Goal: Task Accomplishment & Management: Complete application form

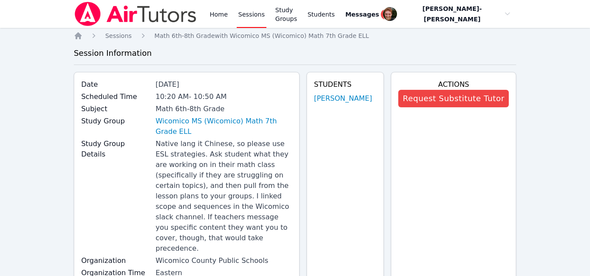
click at [248, 14] on link "Sessions" at bounding box center [252, 14] width 30 height 28
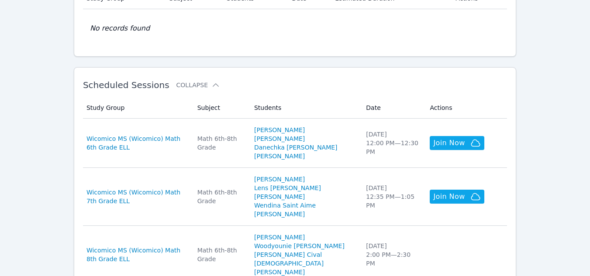
scroll to position [199, 0]
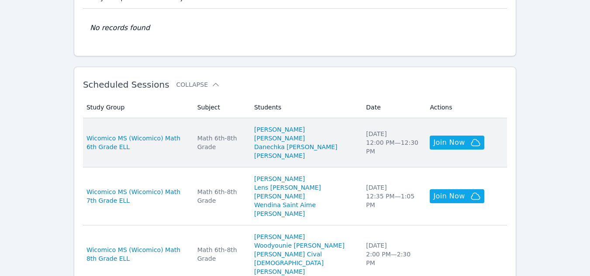
click at [231, 139] on div "Math 6th-8th Grade" at bounding box center [220, 142] width 46 height 17
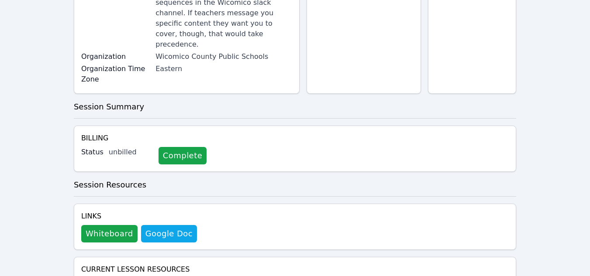
scroll to position [194, 0]
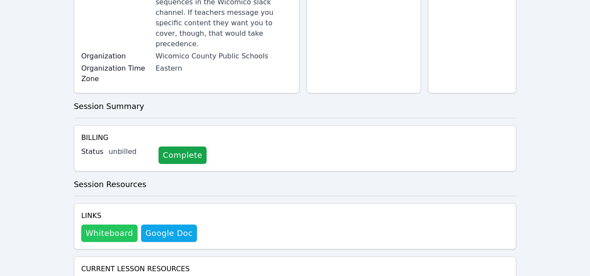
click at [101, 225] on button "Whiteboard" at bounding box center [109, 233] width 56 height 17
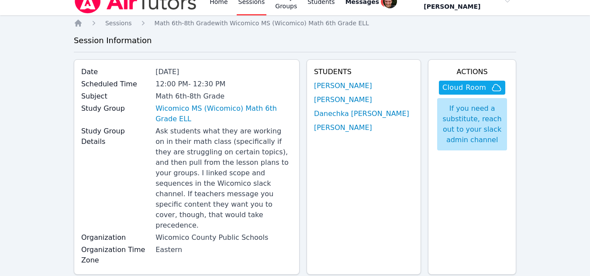
scroll to position [0, 0]
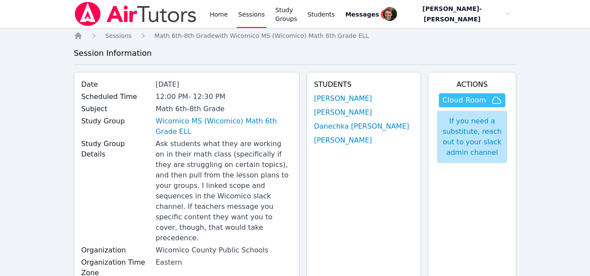
click at [457, 96] on span "Cloud Room" at bounding box center [464, 100] width 44 height 10
click at [253, 16] on link "Sessions" at bounding box center [252, 14] width 30 height 28
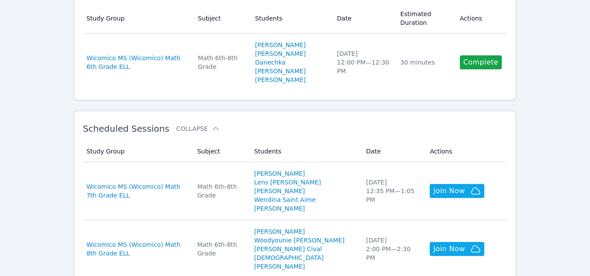
scroll to position [181, 0]
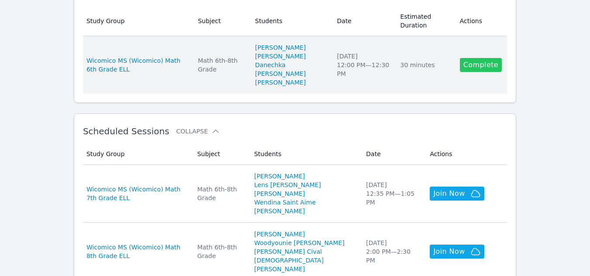
click at [476, 65] on link "Complete" at bounding box center [481, 65] width 42 height 14
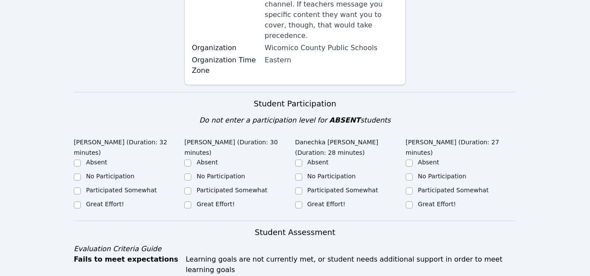
scroll to position [229, 0]
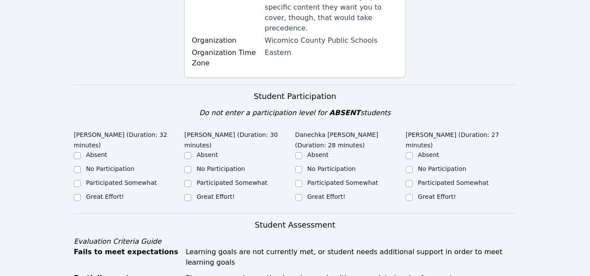
click at [96, 193] on label "Great Effort!" at bounding box center [105, 196] width 38 height 7
click at [81, 194] on input "Great Effort!" at bounding box center [77, 197] width 7 height 7
checkbox input "true"
click at [196, 193] on label "Great Effort!" at bounding box center [215, 196] width 38 height 7
click at [191, 194] on input "Great Effort!" at bounding box center [187, 197] width 7 height 7
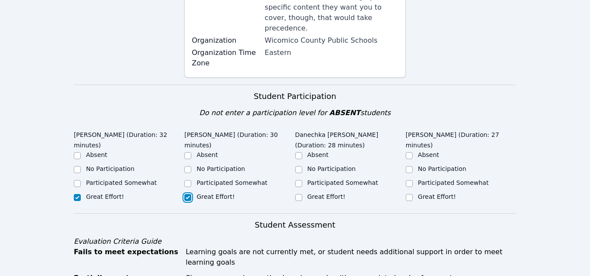
checkbox input "true"
click at [308, 193] on label "Great Effort!" at bounding box center [326, 196] width 38 height 7
click at [302, 194] on input "Great Effort!" at bounding box center [298, 197] width 7 height 7
checkbox input "true"
click at [418, 193] on label "Great Effort!" at bounding box center [437, 196] width 38 height 7
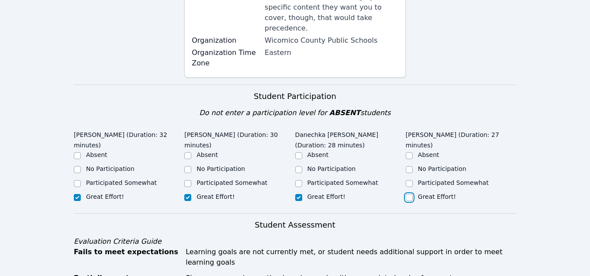
click at [413, 194] on input "Great Effort!" at bounding box center [409, 197] width 7 height 7
checkbox input "true"
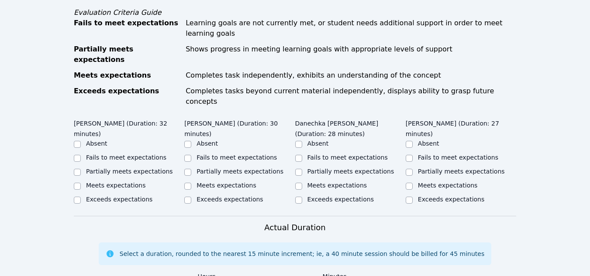
scroll to position [459, 0]
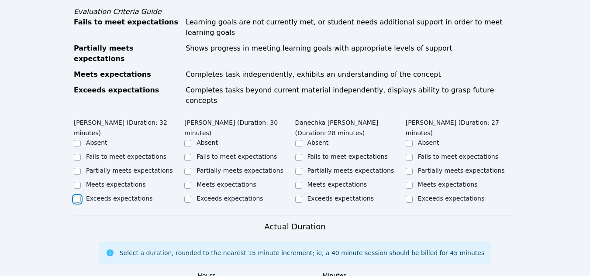
click at [76, 196] on input "Exceeds expectations" at bounding box center [77, 199] width 7 height 7
checkbox input "true"
click at [201, 181] on label "Meets expectations" at bounding box center [226, 184] width 60 height 7
click at [191, 182] on input "Meets expectations" at bounding box center [187, 185] width 7 height 7
checkbox input "true"
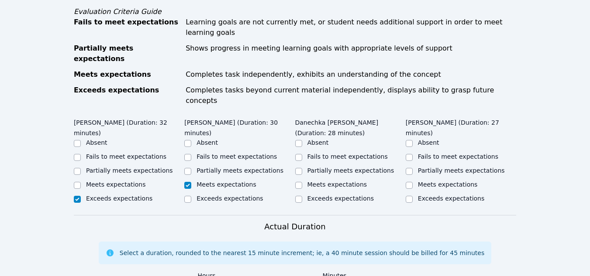
click at [314, 181] on label "Meets expectations" at bounding box center [337, 184] width 60 height 7
click at [302, 182] on input "Meets expectations" at bounding box center [298, 185] width 7 height 7
checkbox input "true"
click at [418, 181] on label "Meets expectations" at bounding box center [448, 184] width 60 height 7
click at [413, 182] on input "Meets expectations" at bounding box center [409, 185] width 7 height 7
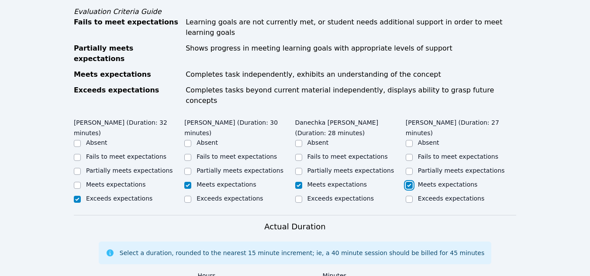
checkbox input "true"
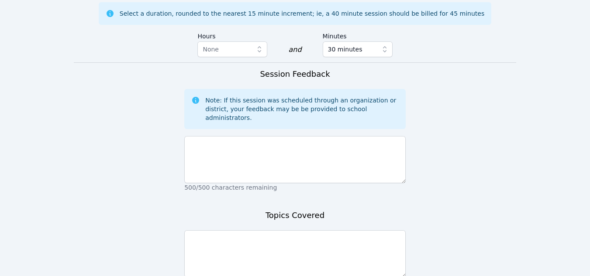
scroll to position [703, 0]
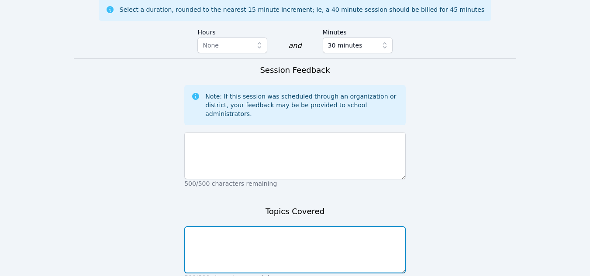
click at [215, 227] on textarea at bounding box center [294, 250] width 221 height 47
click at [321, 227] on textarea "Area of triangles, paralellograms, and composit chapes" at bounding box center [294, 250] width 221 height 47
type textarea "Area of triangles, parallelograms, and composite shapes"
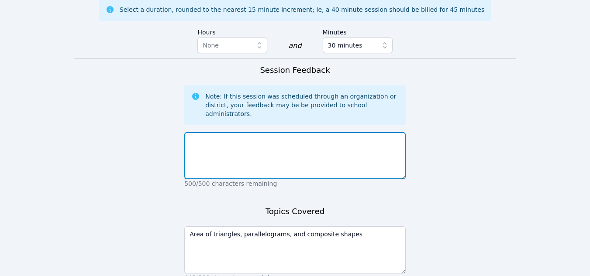
click at [246, 132] on textarea at bounding box center [294, 155] width 221 height 47
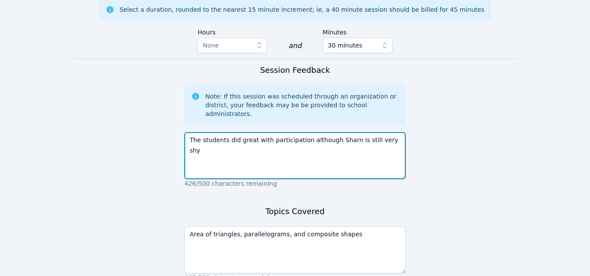
click at [340, 132] on textarea "The students did great with participation although Sharn is still very shy" at bounding box center [294, 155] width 221 height 47
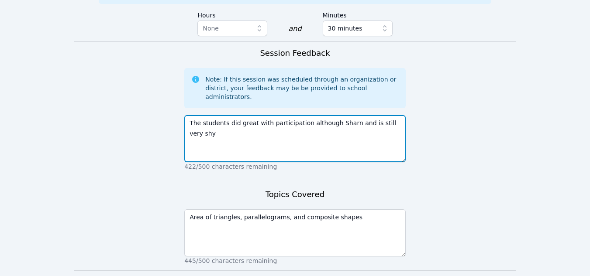
scroll to position [719, 0]
click at [388, 116] on textarea "The students did great with participation although Sharn and Sebastien is still…" at bounding box center [294, 139] width 221 height 47
click at [234, 116] on textarea "The students did great with participation although Sharn and Sebastien are stil…" at bounding box center [294, 139] width 221 height 47
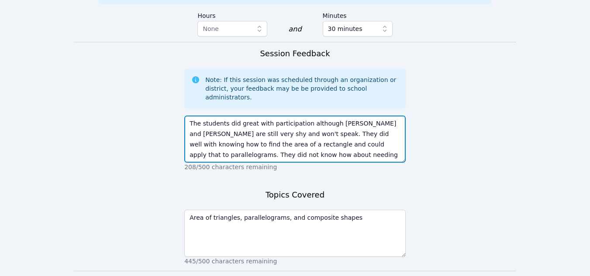
click at [333, 116] on textarea "The students did great with participation although Sharn and Sebastien are stil…" at bounding box center [294, 139] width 221 height 47
click at [365, 116] on textarea "The students did great with participation although Sharn and Sebastien are stil…" at bounding box center [294, 139] width 221 height 47
click at [371, 116] on textarea "The students did great with participation although Sharn and Sebastien are stil…" at bounding box center [294, 139] width 221 height 47
click at [387, 116] on textarea "The students did great with participation although Sharn and Sebastien are stil…" at bounding box center [294, 139] width 221 height 47
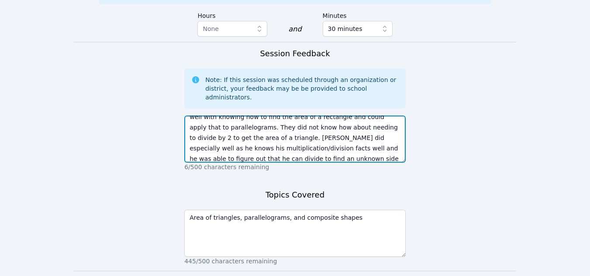
scroll to position [31, 0]
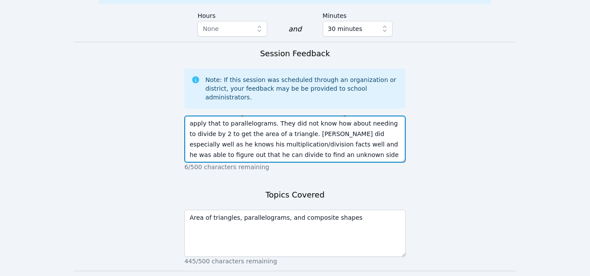
click at [274, 116] on textarea "The students did great with participation although Sharn and Sebastien are stil…" at bounding box center [294, 139] width 221 height 47
type textarea "The students did great with participation although Sharn and Sebastien are stil…"
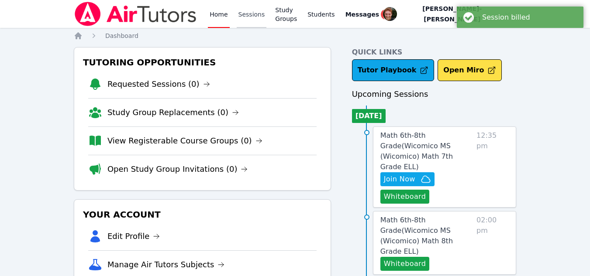
click at [248, 23] on link "Sessions" at bounding box center [252, 14] width 30 height 28
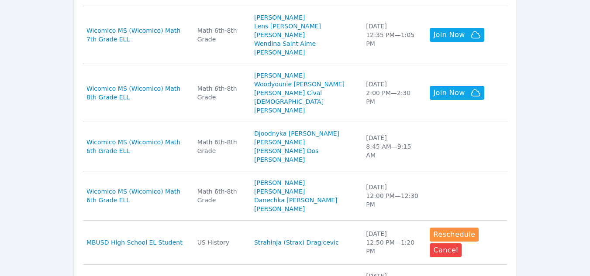
scroll to position [312, 0]
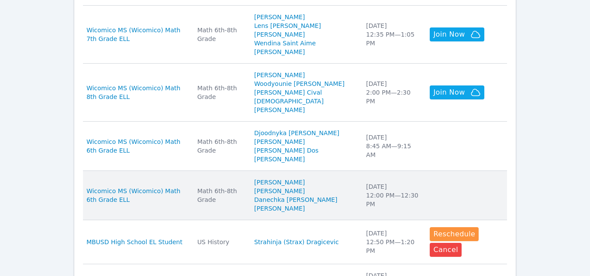
click at [244, 193] on div "Math 6th-8th Grade" at bounding box center [220, 195] width 46 height 17
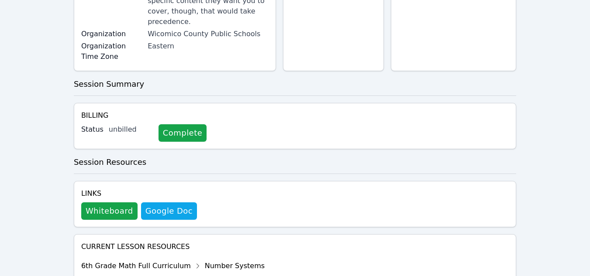
scroll to position [274, 0]
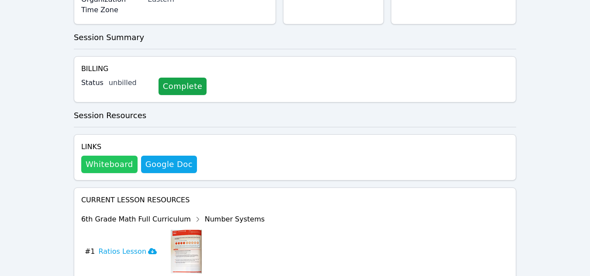
click at [119, 156] on button "Whiteboard" at bounding box center [109, 164] width 56 height 17
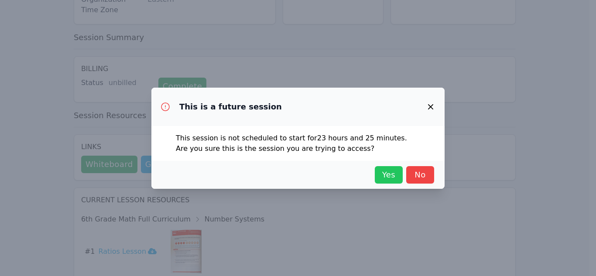
click at [393, 173] on span "Yes" at bounding box center [388, 175] width 19 height 12
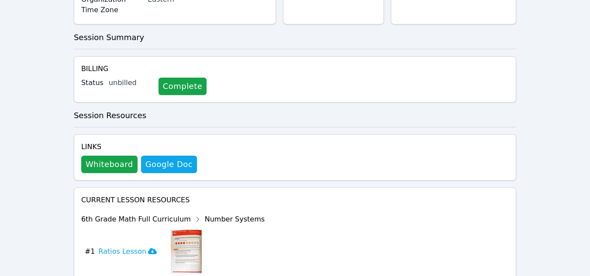
scroll to position [0, 0]
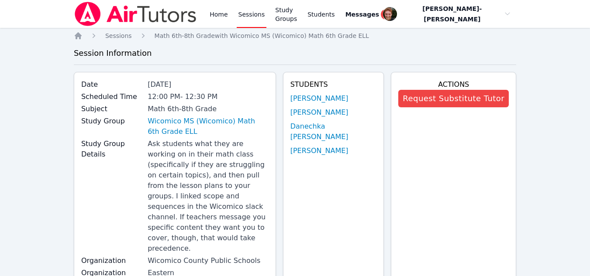
click at [249, 11] on link "Sessions" at bounding box center [252, 14] width 30 height 28
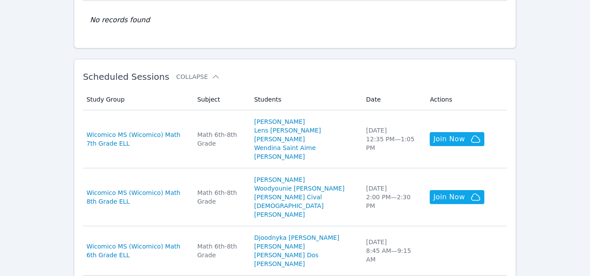
scroll to position [208, 0]
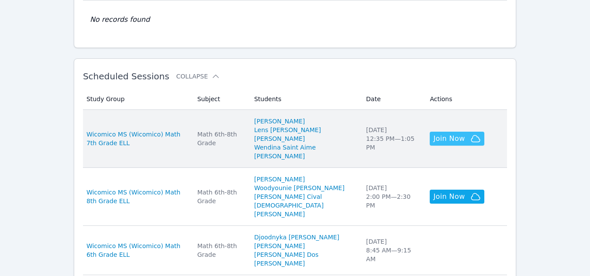
click at [435, 140] on span "Join Now" at bounding box center [448, 139] width 31 height 10
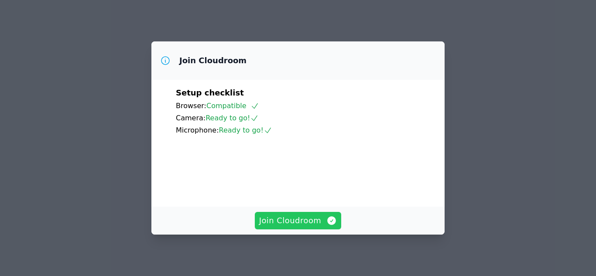
click at [297, 216] on span "Join Cloudroom" at bounding box center [298, 221] width 78 height 12
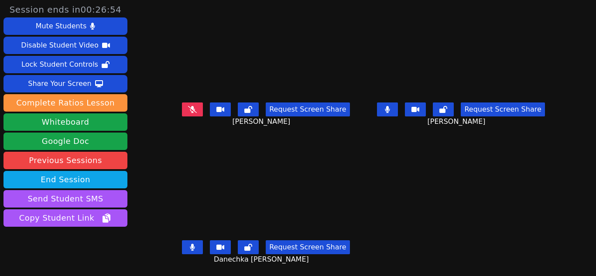
click at [386, 107] on icon at bounding box center [387, 109] width 5 height 7
click at [442, 105] on button at bounding box center [443, 110] width 21 height 14
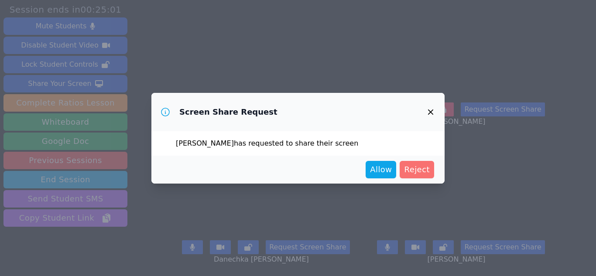
click at [424, 172] on span "Reject" at bounding box center [417, 170] width 26 height 12
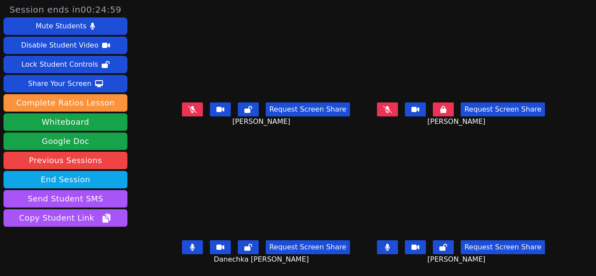
click at [437, 110] on button at bounding box center [443, 110] width 21 height 14
click at [385, 113] on icon at bounding box center [387, 109] width 9 height 7
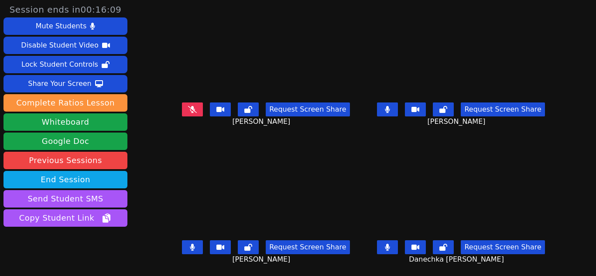
click at [195, 249] on icon at bounding box center [192, 247] width 5 height 7
click at [394, 246] on button at bounding box center [387, 248] width 21 height 14
click at [387, 249] on icon at bounding box center [387, 247] width 5 height 7
click at [387, 249] on icon at bounding box center [387, 247] width 9 height 7
click at [196, 249] on icon at bounding box center [192, 247] width 9 height 7
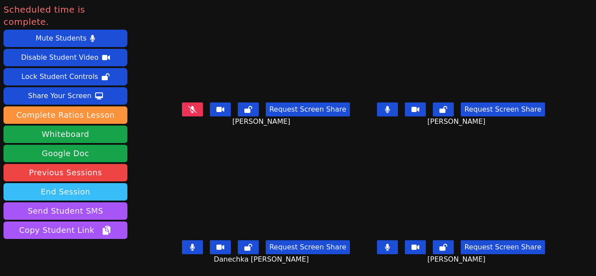
click at [85, 183] on button "End Session" at bounding box center [65, 191] width 124 height 17
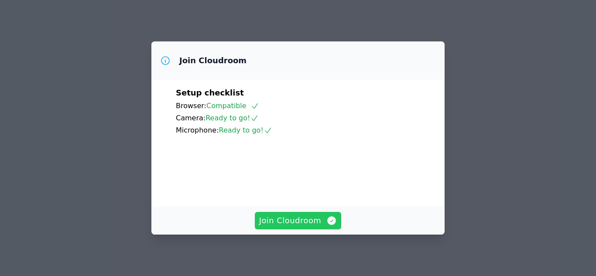
click at [314, 223] on span "Join Cloudroom" at bounding box center [298, 221] width 78 height 12
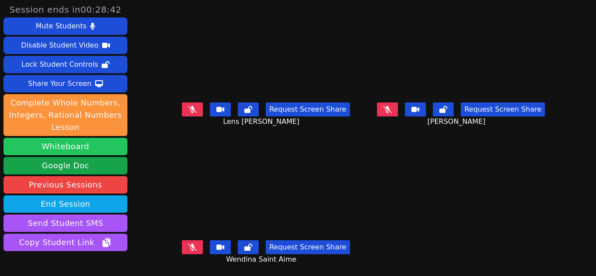
click at [76, 144] on button "Whiteboard" at bounding box center [65, 146] width 124 height 17
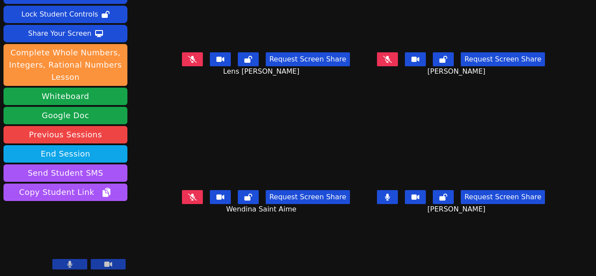
scroll to position [0, 0]
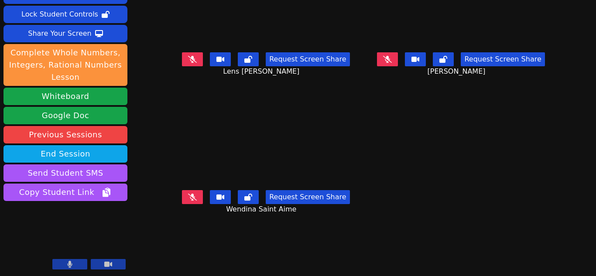
click at [198, 58] on button at bounding box center [192, 59] width 21 height 14
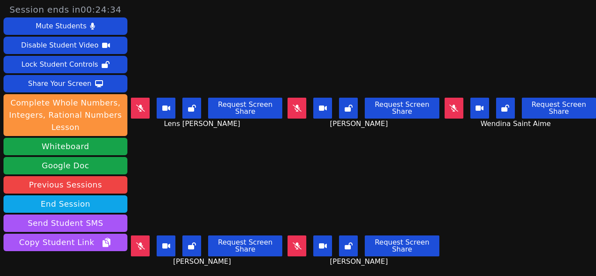
scroll to position [0, 0]
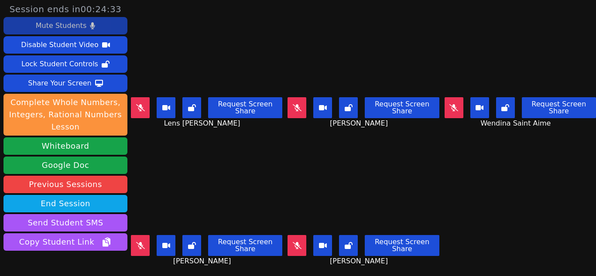
click at [60, 22] on div "Mute Students" at bounding box center [61, 26] width 51 height 14
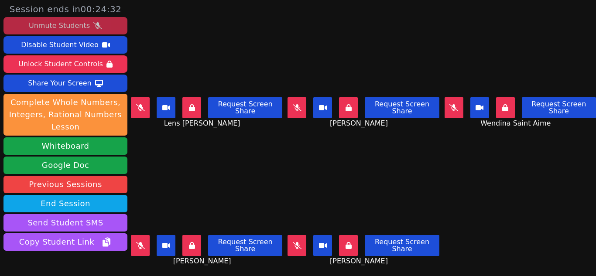
click at [60, 22] on div "Unmute Students" at bounding box center [59, 26] width 61 height 14
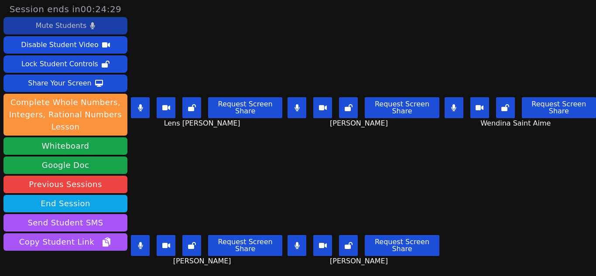
click at [60, 22] on div "Mute Students" at bounding box center [61, 26] width 51 height 14
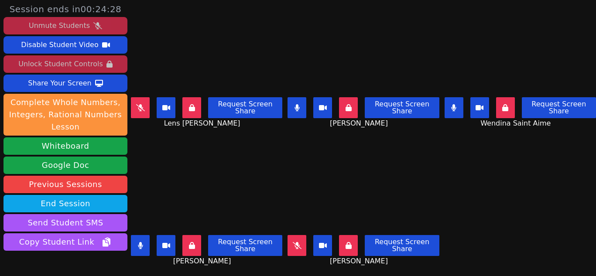
click at [66, 65] on div "Unlock Student Controls" at bounding box center [60, 64] width 84 height 14
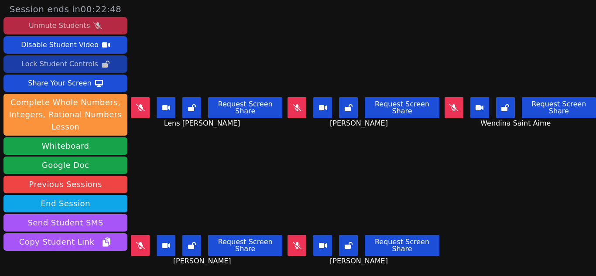
click at [450, 105] on icon at bounding box center [454, 107] width 9 height 7
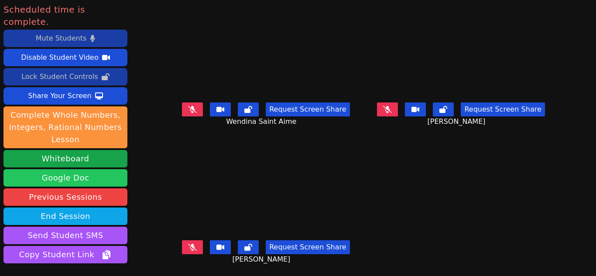
scroll to position [50, 0]
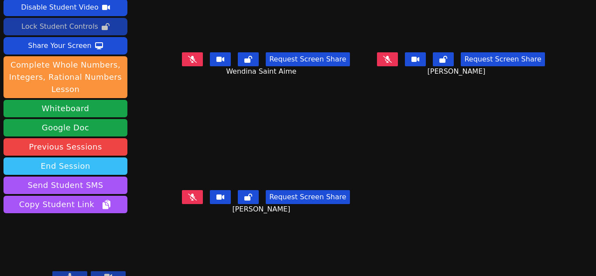
click at [69, 158] on button "End Session" at bounding box center [65, 166] width 124 height 17
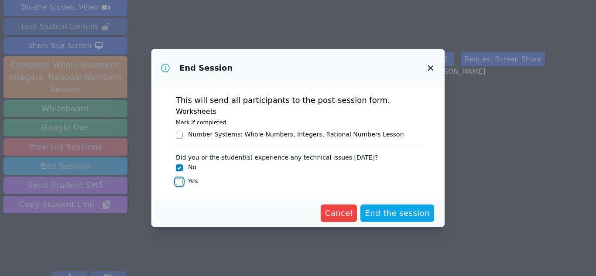
click at [178, 184] on input "Yes" at bounding box center [179, 182] width 7 height 7
checkbox input "true"
checkbox input "false"
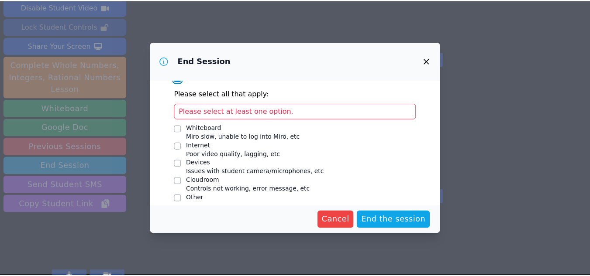
scroll to position [105, 0]
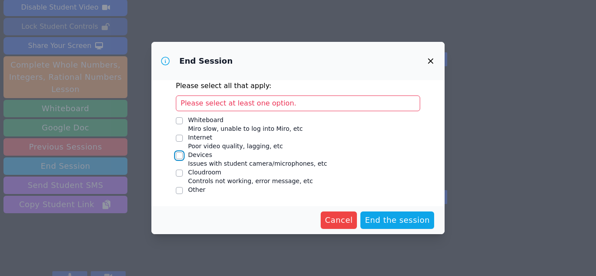
click at [180, 157] on input "Devices Issues with student camera/microphones, etc" at bounding box center [179, 155] width 7 height 7
checkbox input "true"
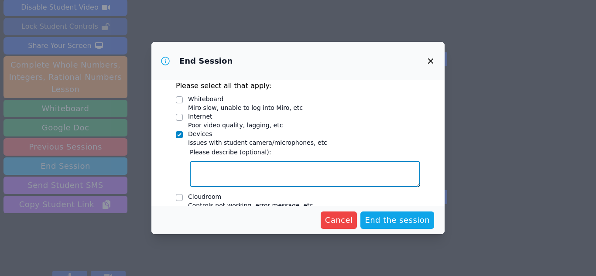
click at [237, 176] on textarea "Devices Issues with student camera/microphones, etc" at bounding box center [305, 174] width 230 height 26
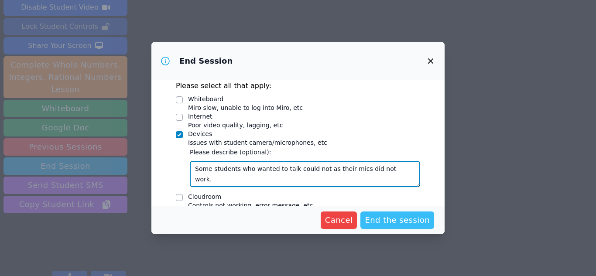
type textarea "Some students who wanted to talk could not as their mics did not work."
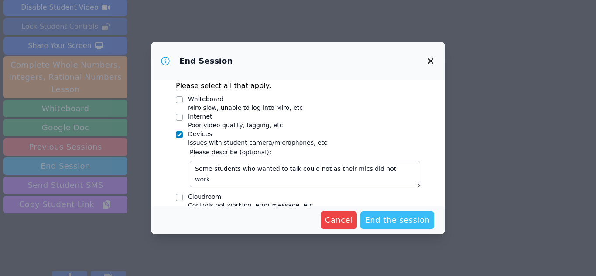
click at [396, 220] on span "End the session" at bounding box center [397, 220] width 65 height 12
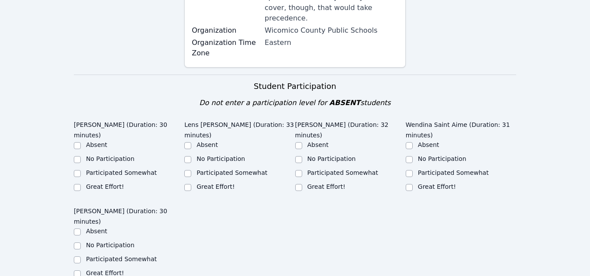
scroll to position [314, 0]
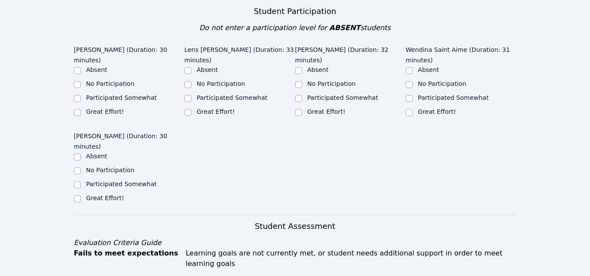
click at [107, 107] on div "Great Effort!" at bounding box center [129, 112] width 110 height 10
click at [76, 109] on input "Great Effort!" at bounding box center [77, 112] width 7 height 7
checkbox input "true"
click at [194, 107] on div "Great Effort!" at bounding box center [239, 112] width 110 height 10
click at [190, 109] on input "Great Effort!" at bounding box center [187, 112] width 7 height 7
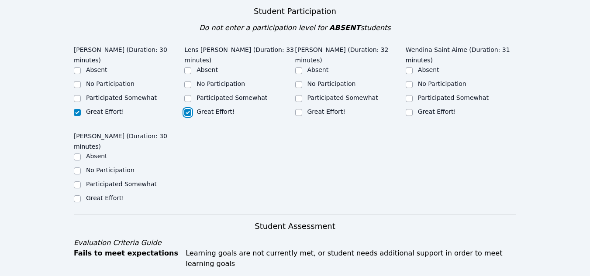
checkbox input "true"
click at [310, 108] on label "Great Effort!" at bounding box center [326, 111] width 38 height 7
click at [302, 109] on input "Great Effort!" at bounding box center [298, 112] width 7 height 7
checkbox input "true"
click at [414, 107] on div "Great Effort!" at bounding box center [461, 112] width 110 height 10
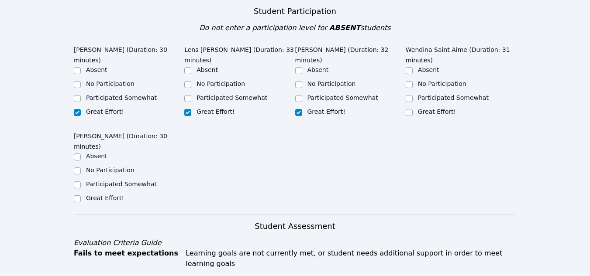
click at [81, 194] on div "Great Effort!" at bounding box center [129, 199] width 110 height 10
click at [413, 107] on div "Great Effort!" at bounding box center [461, 112] width 110 height 10
click at [410, 109] on input "Great Effort!" at bounding box center [409, 112] width 7 height 7
checkbox input "true"
click at [77, 196] on input "Great Effort!" at bounding box center [77, 199] width 7 height 7
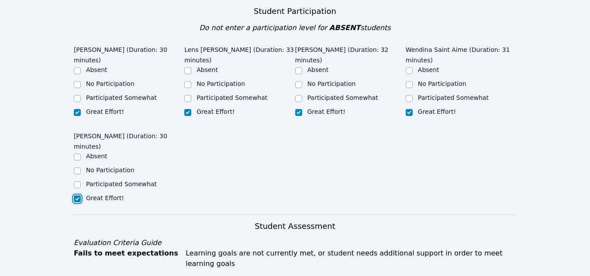
checkbox input "true"
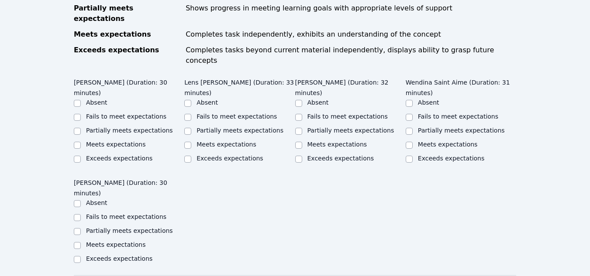
scroll to position [584, 0]
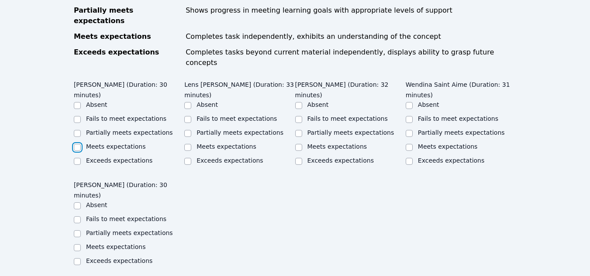
click at [78, 144] on input "Meets expectations" at bounding box center [77, 147] width 7 height 7
checkbox input "true"
click at [189, 158] on input "Exceeds expectations" at bounding box center [187, 161] width 7 height 7
checkbox input "true"
click at [301, 144] on input "Meets expectations" at bounding box center [298, 147] width 7 height 7
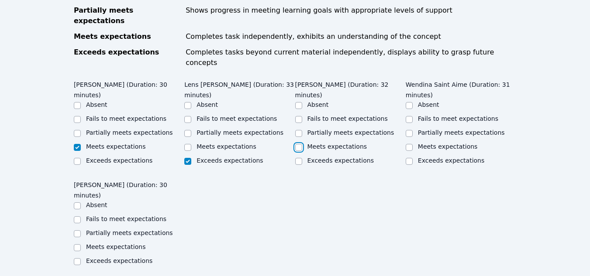
checkbox input "true"
click at [409, 158] on input "Exceeds expectations" at bounding box center [409, 161] width 7 height 7
checkbox input "true"
click at [76, 244] on input "Meets expectations" at bounding box center [77, 247] width 7 height 7
checkbox input "true"
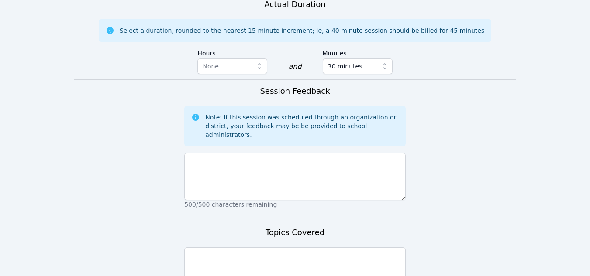
scroll to position [870, 0]
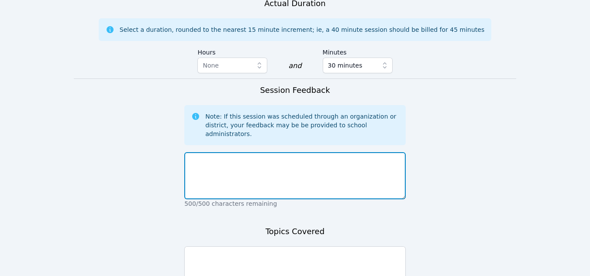
click at [280, 152] on textarea at bounding box center [294, 175] width 221 height 47
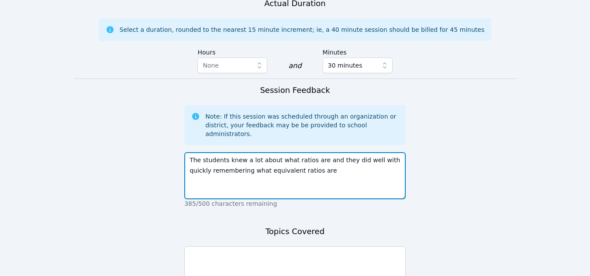
click at [303, 152] on textarea "The students knew a lot about what ratios are and they did well with quickly re…" at bounding box center [294, 175] width 221 height 47
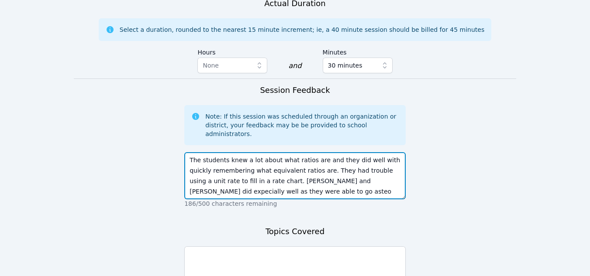
scroll to position [7, 0]
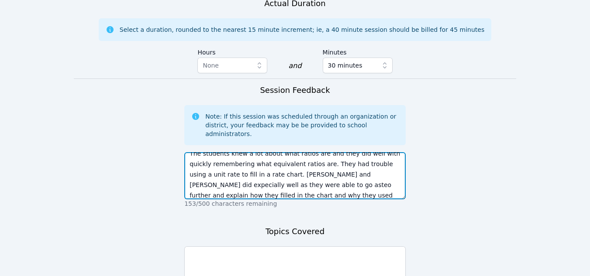
click at [237, 152] on textarea "The students knew a lot about what ratios are and they did well with quickly re…" at bounding box center [294, 175] width 221 height 47
click at [250, 152] on textarea "The students knew a lot about what ratios are and they did well with quickly re…" at bounding box center [294, 175] width 221 height 47
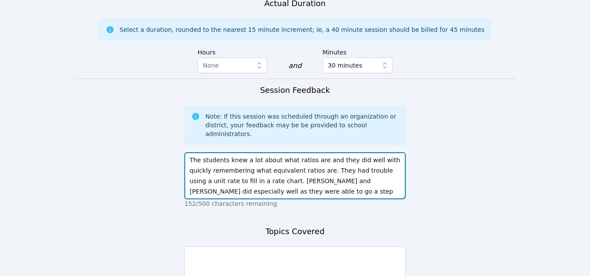
scroll to position [10, 0]
click at [332, 152] on textarea "The students knew a lot about what ratios are and they did well with quickly re…" at bounding box center [294, 175] width 221 height 47
type textarea "The students knew a lot about what ratios are and they did well with quickly re…"
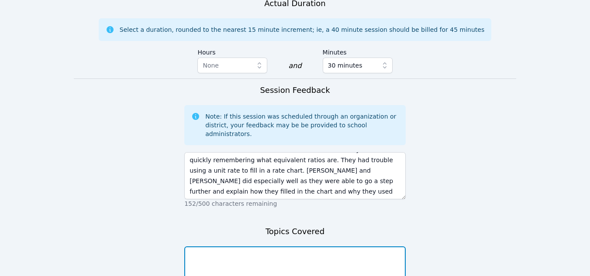
click at [248, 247] on textarea at bounding box center [294, 270] width 221 height 47
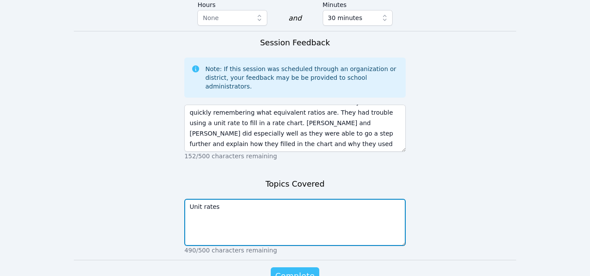
type textarea "Unit rates"
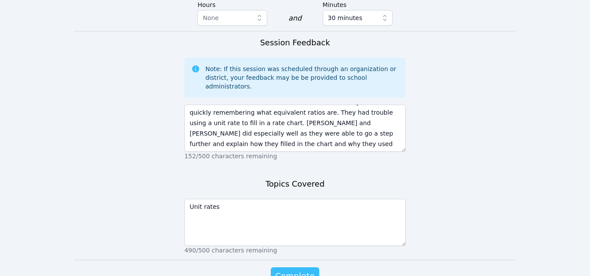
click at [282, 270] on span "Complete" at bounding box center [294, 276] width 39 height 12
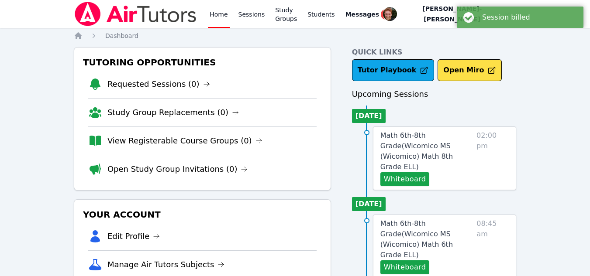
click at [350, 20] on div "Home Sessions Study Groups Students Messages 2" at bounding box center [300, 14] width 185 height 28
click at [367, 16] on span "Messages" at bounding box center [362, 14] width 34 height 9
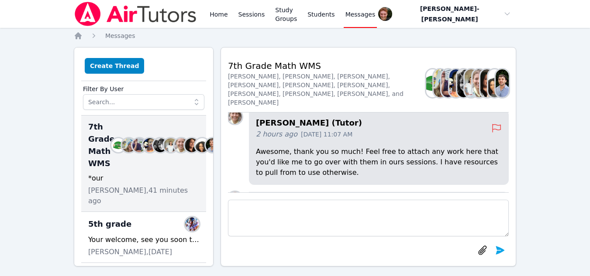
scroll to position [-61, 0]
click at [236, 119] on img at bounding box center [235, 117] width 14 height 14
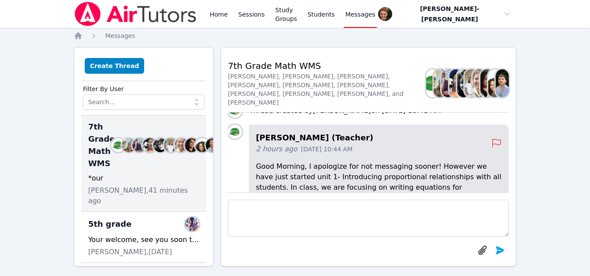
scroll to position [0, 0]
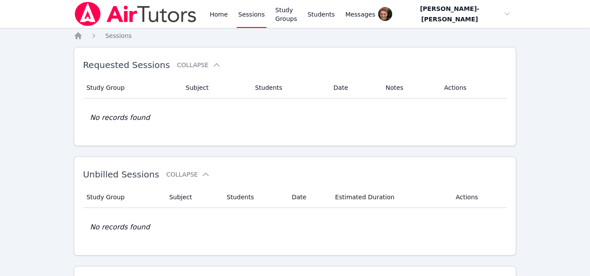
click at [248, 11] on link "Sessions" at bounding box center [252, 14] width 30 height 28
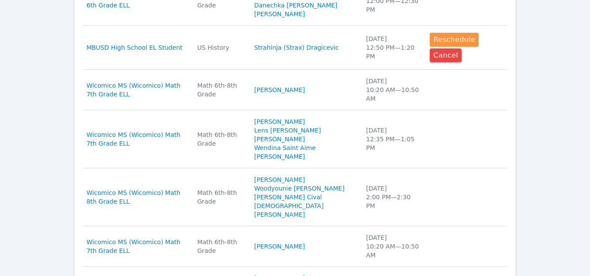
scroll to position [508, 0]
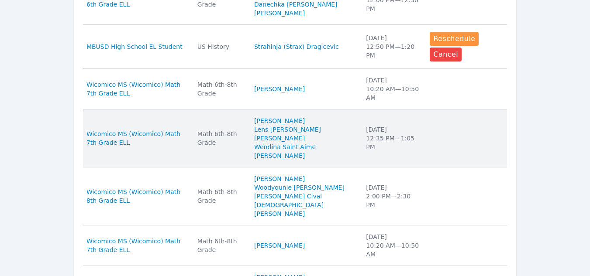
click at [218, 144] on td "Subject Math 6th-8th Grade" at bounding box center [220, 139] width 57 height 58
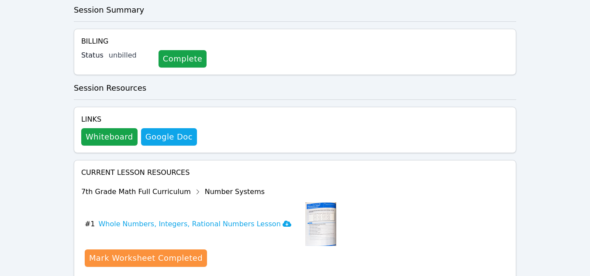
scroll to position [348, 0]
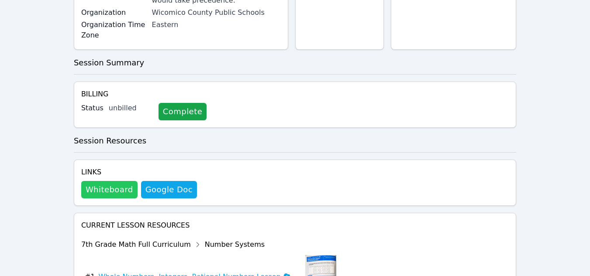
click at [103, 181] on button "Whiteboard" at bounding box center [109, 189] width 56 height 17
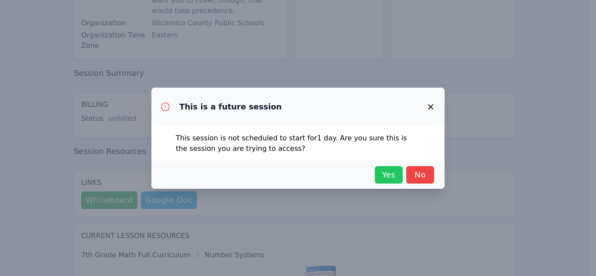
click at [390, 174] on span "Yes" at bounding box center [388, 175] width 19 height 12
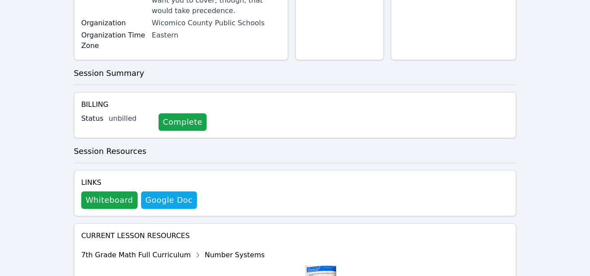
scroll to position [0, 0]
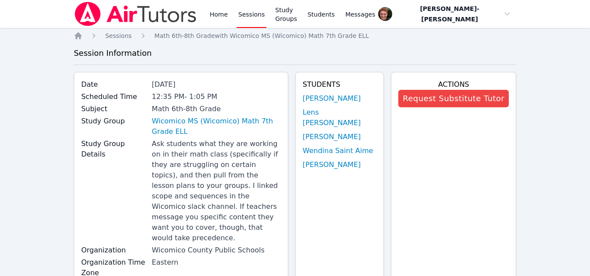
click at [261, 16] on link "Sessions" at bounding box center [252, 14] width 30 height 28
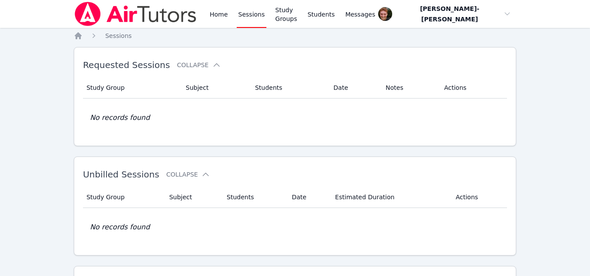
click at [246, 14] on link "Sessions" at bounding box center [252, 14] width 30 height 28
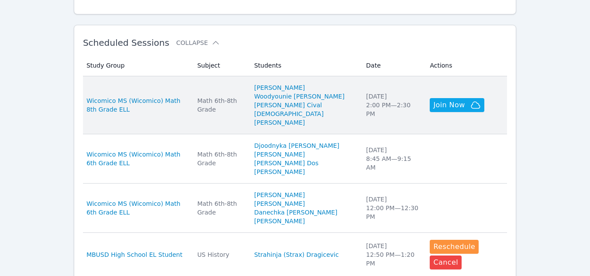
click at [336, 91] on li "Jean Henry" at bounding box center [304, 87] width 101 height 9
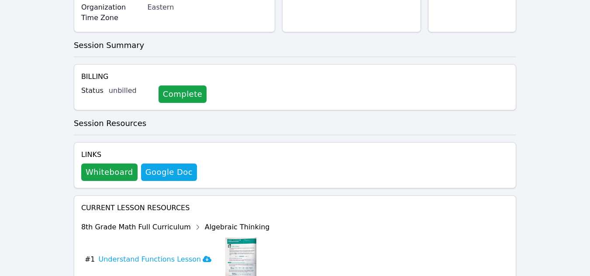
scroll to position [292, 0]
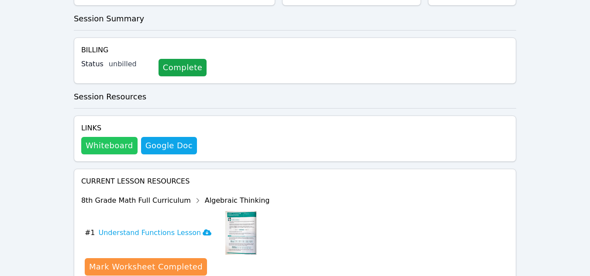
click at [107, 137] on button "Whiteboard" at bounding box center [109, 145] width 56 height 17
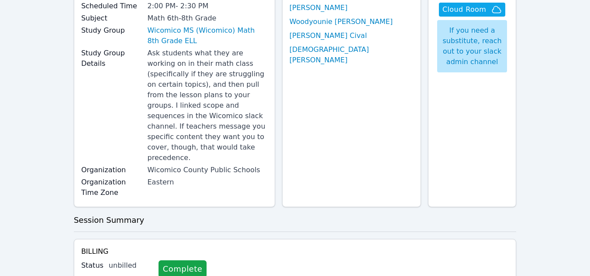
scroll to position [0, 0]
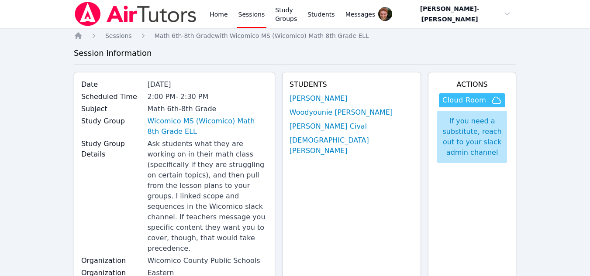
click at [460, 98] on span "Cloud Room" at bounding box center [464, 100] width 44 height 10
click at [247, 7] on link "Sessions" at bounding box center [252, 14] width 30 height 28
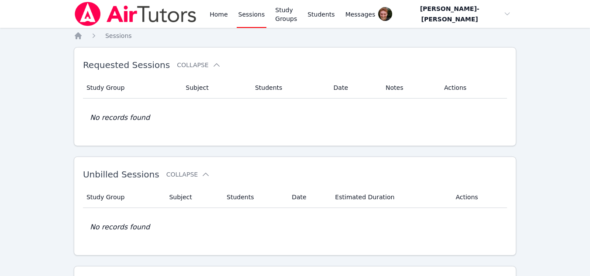
click at [256, 10] on link "Sessions" at bounding box center [252, 14] width 30 height 28
click at [253, 14] on link "Sessions" at bounding box center [252, 14] width 30 height 28
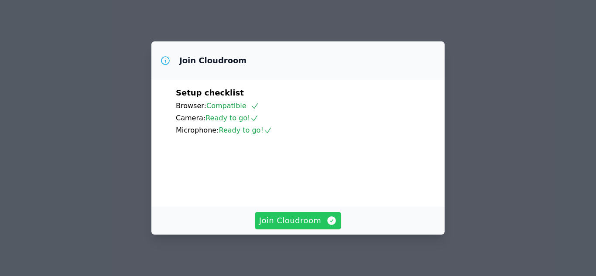
click at [317, 219] on span "Join Cloudroom" at bounding box center [298, 221] width 78 height 12
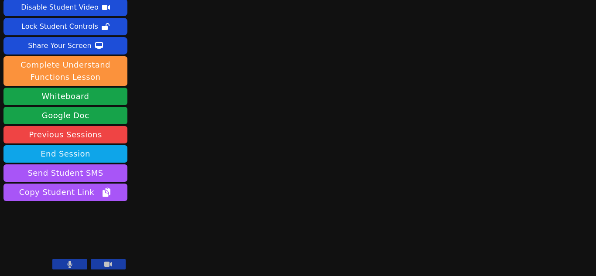
scroll to position [38, 0]
click at [62, 266] on button at bounding box center [69, 264] width 35 height 10
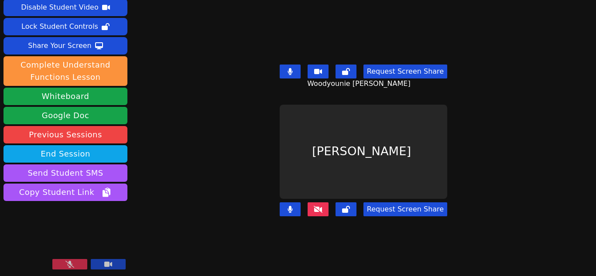
click at [63, 261] on button at bounding box center [69, 264] width 35 height 10
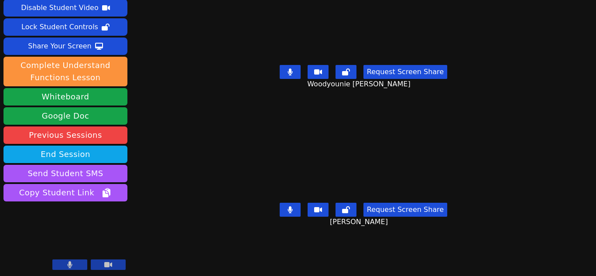
scroll to position [0, 0]
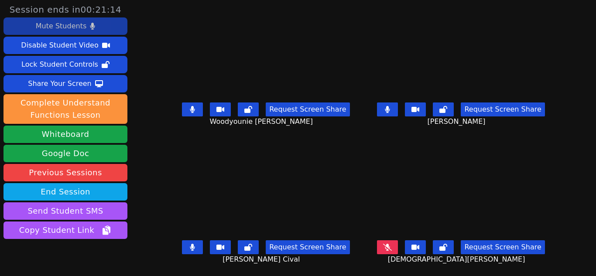
click at [60, 24] on div "Mute Students" at bounding box center [61, 26] width 51 height 14
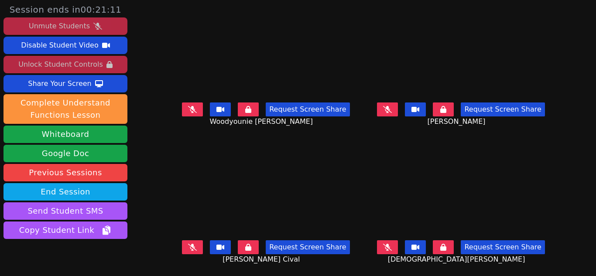
click at [74, 65] on div "Unlock Student Controls" at bounding box center [60, 65] width 84 height 14
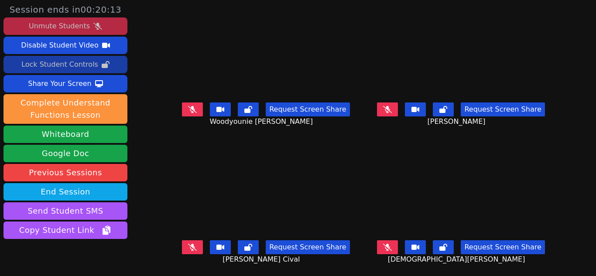
scroll to position [7, 0]
click at [194, 244] on icon at bounding box center [192, 247] width 9 height 7
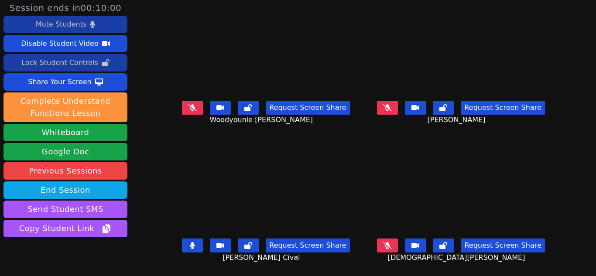
scroll to position [2, 0]
click at [383, 242] on icon at bounding box center [387, 245] width 9 height 7
click at [389, 112] on button at bounding box center [387, 108] width 21 height 14
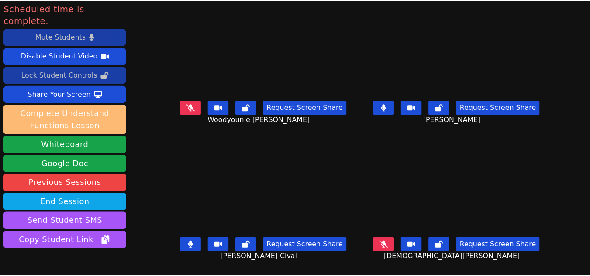
scroll to position [38, 0]
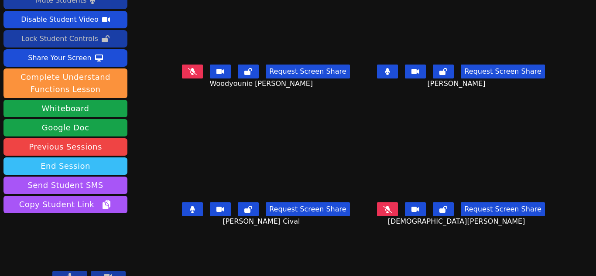
click at [69, 158] on button "End Session" at bounding box center [65, 166] width 124 height 17
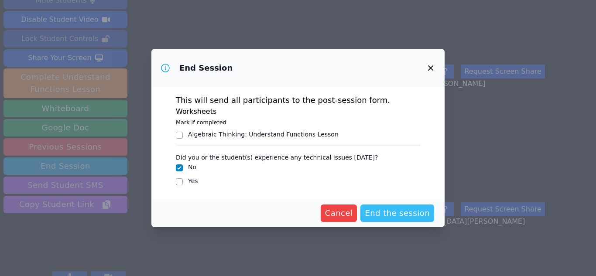
click at [390, 212] on span "End the session" at bounding box center [397, 213] width 65 height 12
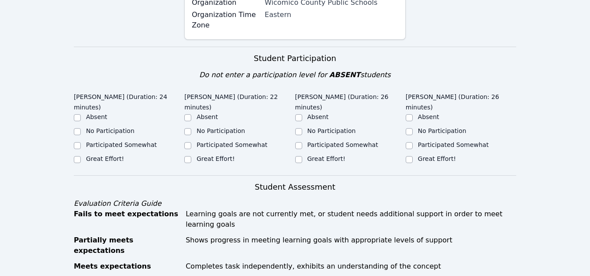
scroll to position [268, 0]
click at [105, 154] on div "Great Effort!" at bounding box center [129, 159] width 110 height 10
click at [106, 155] on label "Great Effort!" at bounding box center [105, 158] width 38 height 7
click at [81, 156] on input "Great Effort!" at bounding box center [77, 159] width 7 height 7
checkbox input "true"
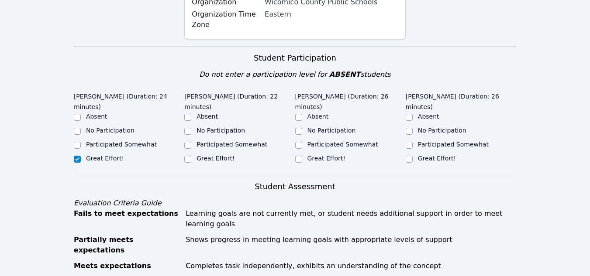
click at [193, 154] on div "Great Effort!" at bounding box center [239, 159] width 110 height 10
click at [191, 156] on input "Great Effort!" at bounding box center [187, 159] width 7 height 7
checkbox input "true"
click at [302, 154] on div "Great Effort!" at bounding box center [350, 159] width 110 height 10
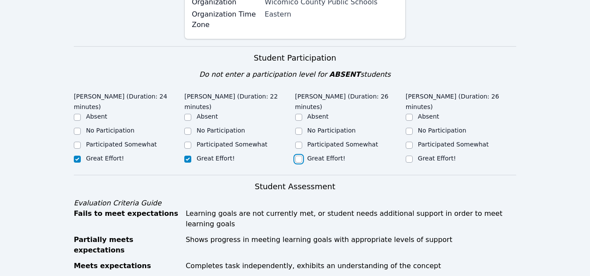
click at [298, 156] on input "Great Effort!" at bounding box center [298, 159] width 7 height 7
checkbox input "true"
click at [408, 156] on input "Great Effort!" at bounding box center [409, 159] width 7 height 7
checkbox input "true"
click at [299, 142] on input "Participated Somewhat" at bounding box center [298, 145] width 7 height 7
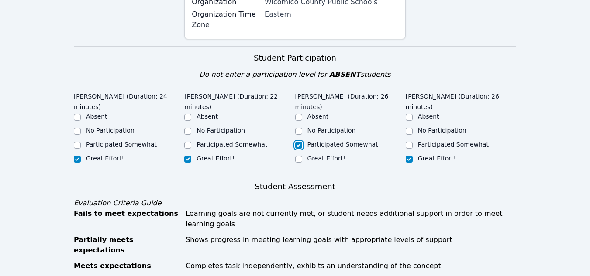
checkbox input "true"
checkbox input "false"
click at [190, 142] on input "Participated Somewhat" at bounding box center [187, 145] width 7 height 7
checkbox input "true"
checkbox input "false"
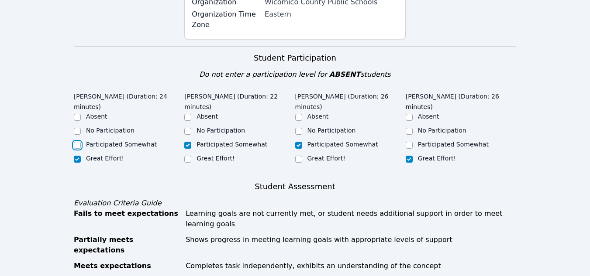
click at [76, 142] on input "Participated Somewhat" at bounding box center [77, 145] width 7 height 7
checkbox input "true"
checkbox input "false"
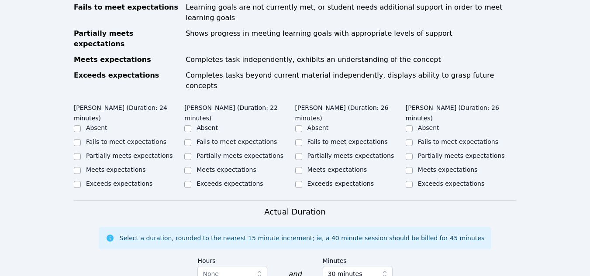
scroll to position [473, 0]
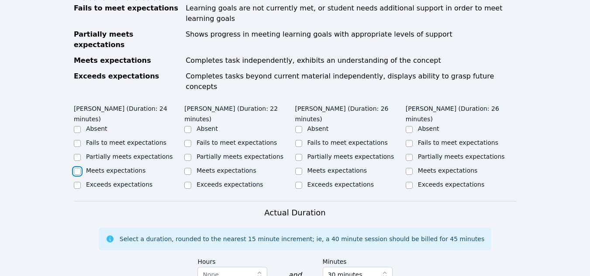
click at [76, 168] on input "Meets expectations" at bounding box center [77, 171] width 7 height 7
checkbox input "true"
click at [187, 168] on input "Meets expectations" at bounding box center [187, 171] width 7 height 7
checkbox input "true"
click at [303, 166] on div "Meets expectations" at bounding box center [350, 171] width 110 height 10
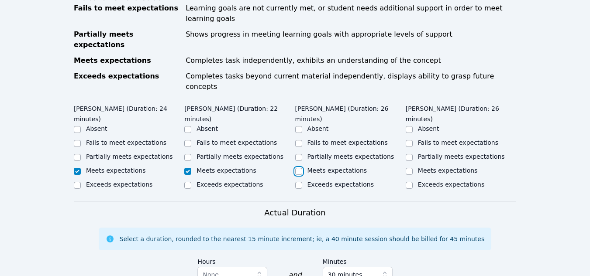
click at [299, 168] on input "Meets expectations" at bounding box center [298, 171] width 7 height 7
checkbox input "true"
click at [409, 182] on input "Exceeds expectations" at bounding box center [409, 185] width 7 height 7
checkbox input "true"
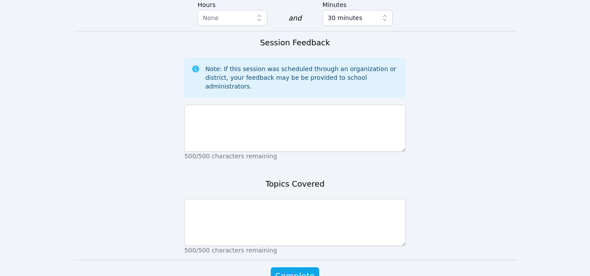
scroll to position [730, 0]
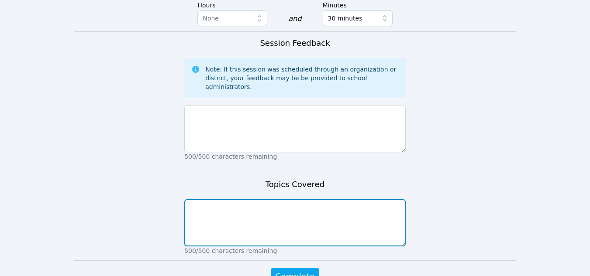
click at [269, 199] on textarea at bounding box center [294, 222] width 221 height 47
type textarea "Transformations"
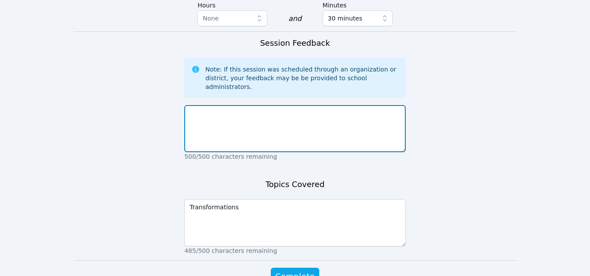
click at [258, 105] on textarea at bounding box center [294, 128] width 221 height 47
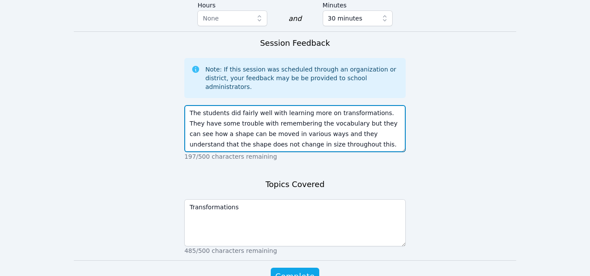
scroll to position [7, 0]
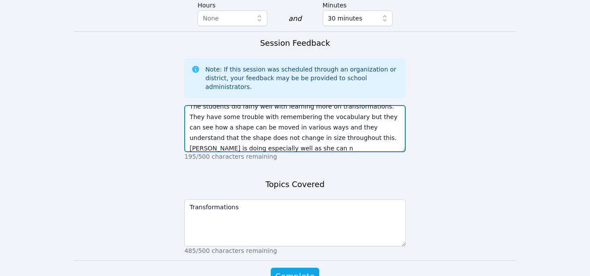
drag, startPoint x: 315, startPoint y: 85, endPoint x: 275, endPoint y: 85, distance: 40.2
click at [275, 105] on textarea "The students did fairly well with learning more on transformations. They have s…" at bounding box center [294, 128] width 221 height 47
click at [247, 105] on textarea "The students did fairly well with learning more on transformations. They have s…" at bounding box center [294, 128] width 221 height 47
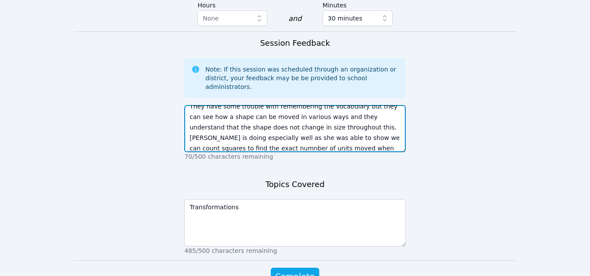
scroll to position [28, 0]
click at [204, 105] on textarea "The students did fairly well with learning more on transformations. They have s…" at bounding box center [294, 128] width 221 height 47
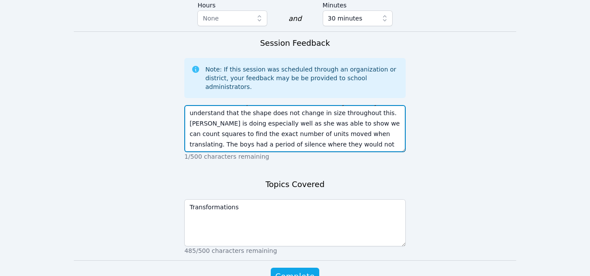
drag, startPoint x: 221, startPoint y: 101, endPoint x: 331, endPoint y: 86, distance: 110.6
click at [331, 105] on textarea "The students did fairly well with learning more on transformations. They have s…" at bounding box center [294, 128] width 221 height 47
click at [392, 105] on textarea "The students did fairly well with learning more on transformations. They have s…" at bounding box center [294, 128] width 221 height 47
click at [323, 105] on textarea "The students did fairly well with learning more on transformations. They have s…" at bounding box center [294, 128] width 221 height 47
click at [354, 105] on textarea "The students did fairly well with learning more on transformations. They have s…" at bounding box center [294, 128] width 221 height 47
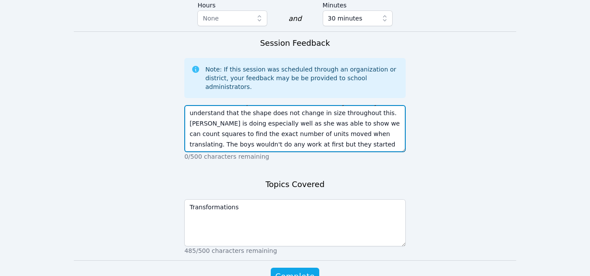
scroll to position [730, 0]
type textarea "The students did fairly well with learning more on transformations. They have s…"
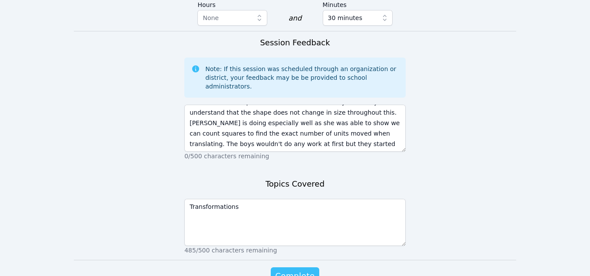
click at [290, 270] on span "Complete" at bounding box center [294, 276] width 39 height 12
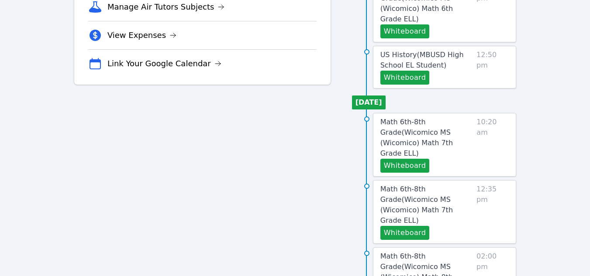
scroll to position [332, 0]
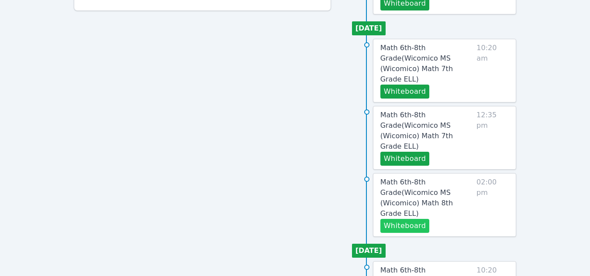
click at [421, 219] on button "Whiteboard" at bounding box center [404, 226] width 49 height 14
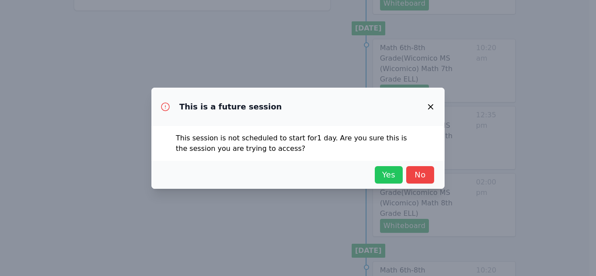
click at [386, 174] on span "Yes" at bounding box center [388, 175] width 19 height 12
